Goal: Task Accomplishment & Management: Complete application form

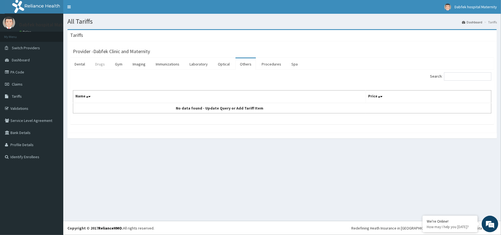
click at [105, 67] on link "Drugs" at bounding box center [100, 64] width 18 height 12
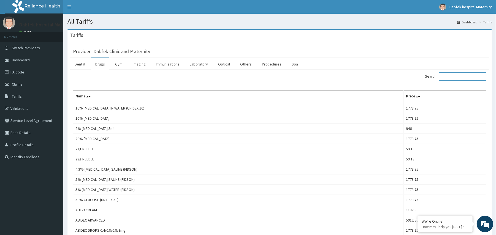
click at [451, 76] on input "Search:" at bounding box center [462, 76] width 47 height 8
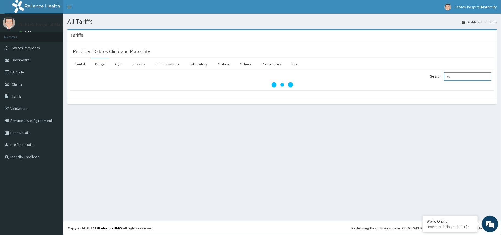
type input "s"
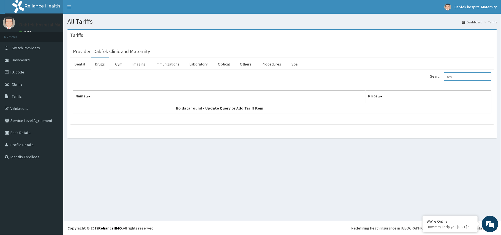
type input "5"
type input "pun"
click at [103, 65] on link "Drugs" at bounding box center [100, 64] width 18 height 12
click at [480, 75] on input "Search:" at bounding box center [467, 76] width 47 height 8
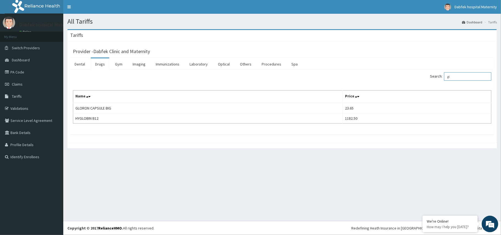
type input "g"
type input "h"
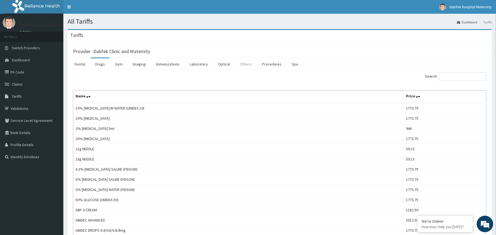
click at [249, 63] on link "Others" at bounding box center [246, 64] width 20 height 12
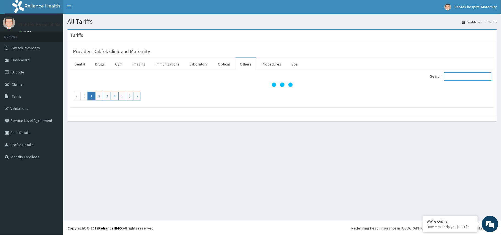
click at [462, 77] on input "Search:" at bounding box center [467, 76] width 47 height 8
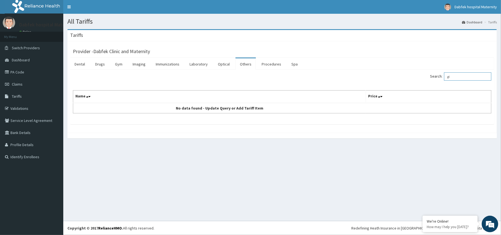
type input "g"
type input "c"
click at [104, 63] on link "Drugs" at bounding box center [100, 64] width 18 height 12
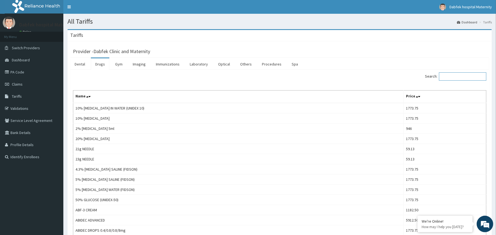
click at [455, 76] on input "Search:" at bounding box center [462, 76] width 47 height 8
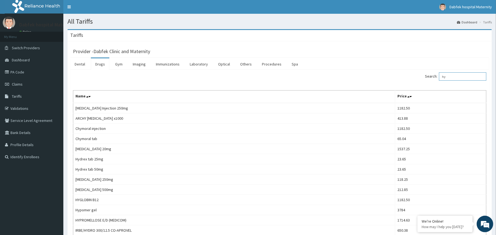
type input "h"
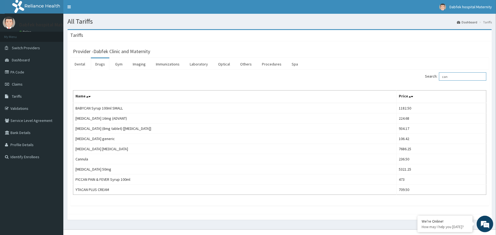
click at [468, 77] on input "can" at bounding box center [462, 76] width 47 height 8
type input "c"
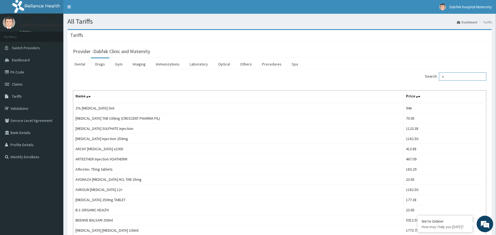
type input "h"
click at [452, 76] on input "h" at bounding box center [462, 76] width 47 height 8
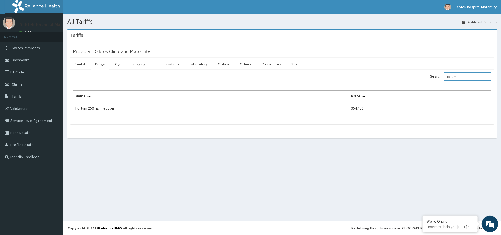
click at [463, 73] on input "fortum" at bounding box center [467, 76] width 47 height 8
type input "f"
type input "g"
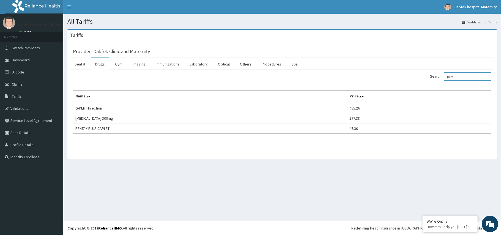
type input "pent"
click at [98, 63] on link "Drugs" at bounding box center [100, 64] width 18 height 12
click at [481, 78] on input "Search:" at bounding box center [467, 76] width 47 height 8
click at [467, 77] on input "Search:" at bounding box center [467, 76] width 47 height 8
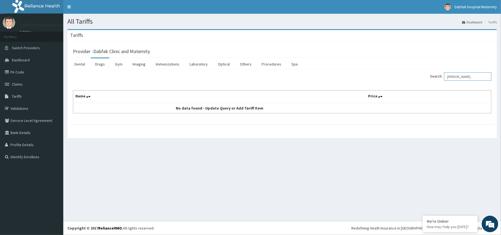
click at [466, 74] on input "fortun" at bounding box center [467, 76] width 47 height 8
type input "f"
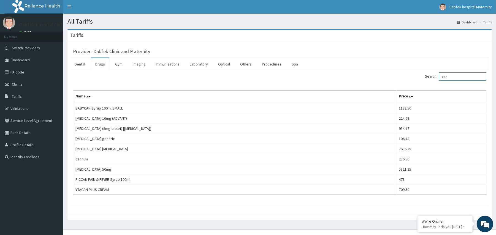
click at [454, 77] on input "can" at bounding box center [462, 76] width 47 height 8
type input "c"
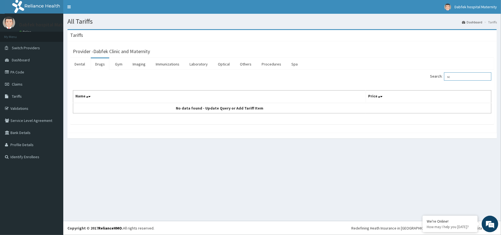
type input "s"
type input "plaster"
click at [247, 64] on link "Others" at bounding box center [246, 64] width 20 height 12
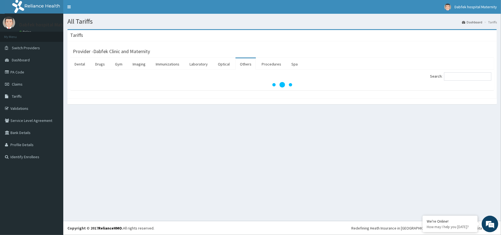
click at [247, 64] on link "Others" at bounding box center [246, 64] width 20 height 12
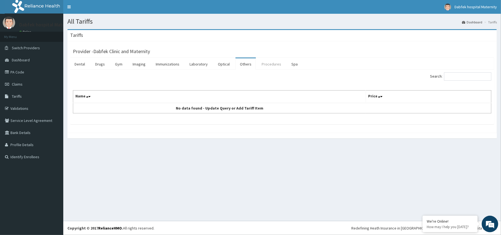
click at [267, 66] on link "Procedures" at bounding box center [271, 64] width 28 height 12
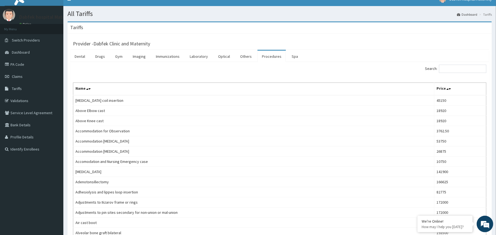
scroll to position [7, 0]
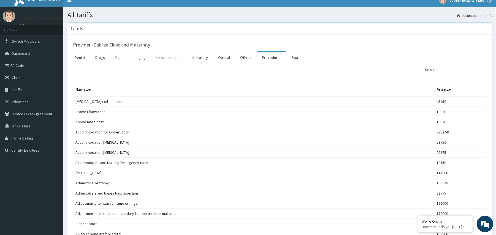
click at [114, 56] on link "Gym" at bounding box center [119, 58] width 16 height 12
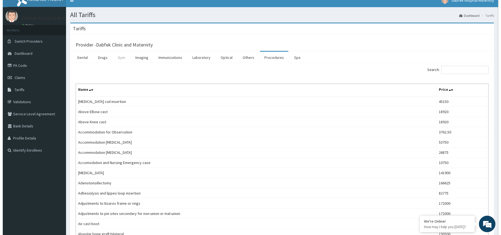
scroll to position [0, 0]
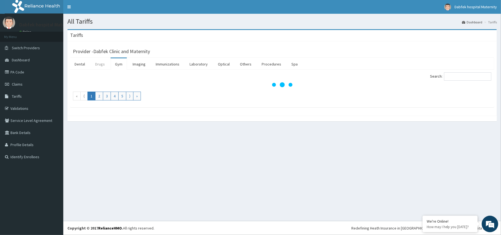
click at [102, 65] on link "Drugs" at bounding box center [100, 64] width 18 height 12
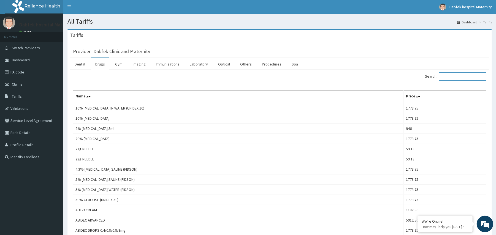
click at [468, 73] on input "Search:" at bounding box center [462, 76] width 47 height 8
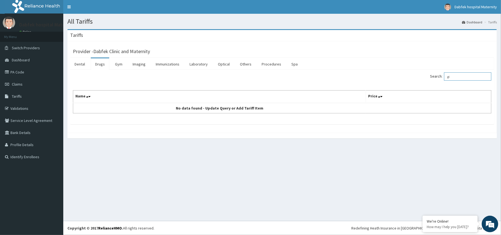
type input "g"
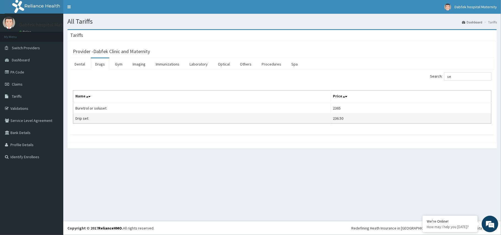
click at [351, 120] on td "236.50" at bounding box center [411, 118] width 161 height 10
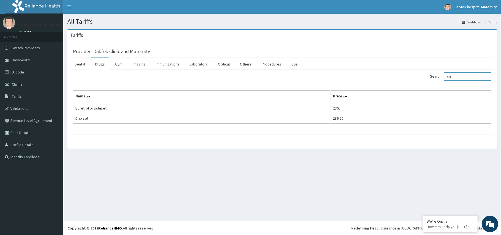
click at [460, 76] on input "set" at bounding box center [467, 76] width 47 height 8
type input "s"
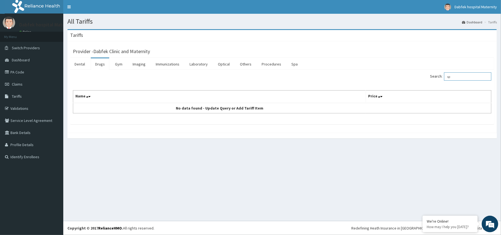
type input "s"
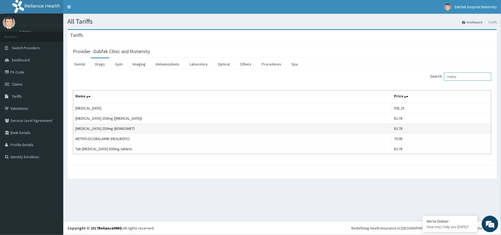
type input "methy"
drag, startPoint x: 220, startPoint y: 132, endPoint x: 226, endPoint y: 129, distance: 6.4
click at [224, 130] on td "METHYLDOPA 250mg (BONDOMET)" at bounding box center [232, 129] width 319 height 10
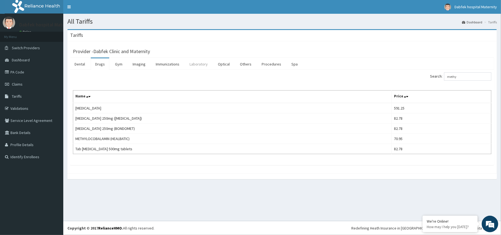
click at [194, 64] on link "Laboratory" at bounding box center [198, 64] width 27 height 12
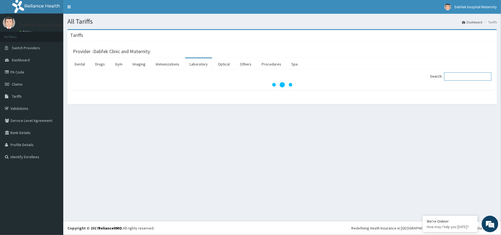
click at [466, 75] on input "Search:" at bounding box center [467, 76] width 47 height 8
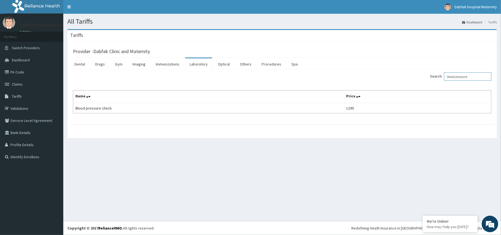
type input "blood pressure"
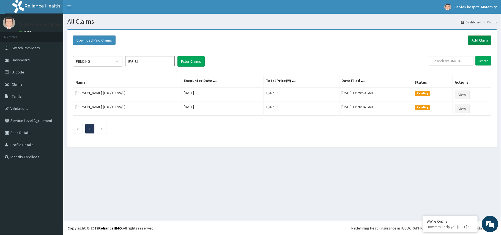
click at [478, 40] on link "Add Claim" at bounding box center [479, 40] width 23 height 9
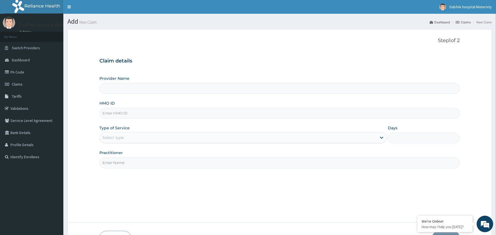
click at [182, 88] on input "Provider Name" at bounding box center [279, 88] width 360 height 11
type input "Dabfek Clinic and Maternity"
click at [157, 113] on input "HMO ID" at bounding box center [279, 113] width 360 height 11
click at [137, 116] on input "HMO ID" at bounding box center [279, 113] width 360 height 11
type input "h"
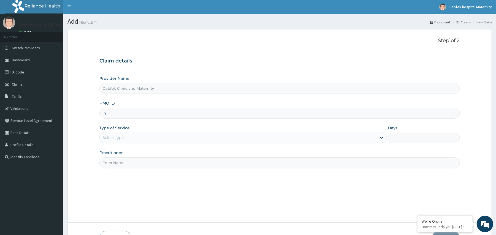
type input "l"
click at [14, 86] on span "Claims" at bounding box center [17, 84] width 11 height 5
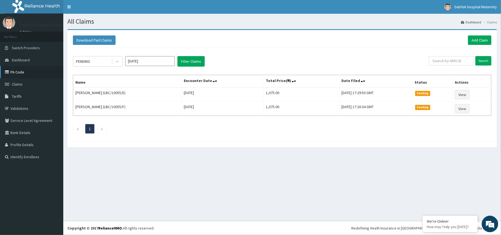
click at [25, 74] on link "PA Code" at bounding box center [31, 72] width 63 height 12
